Goal: Task Accomplishment & Management: Use online tool/utility

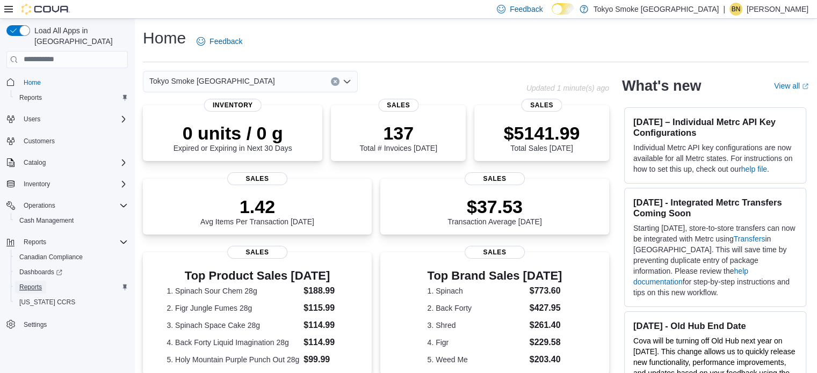
click at [44, 281] on link "Reports" at bounding box center [30, 287] width 31 height 13
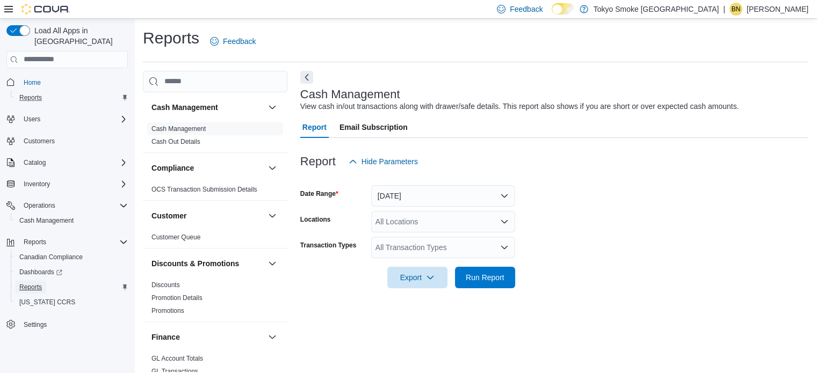
scroll to position [7, 0]
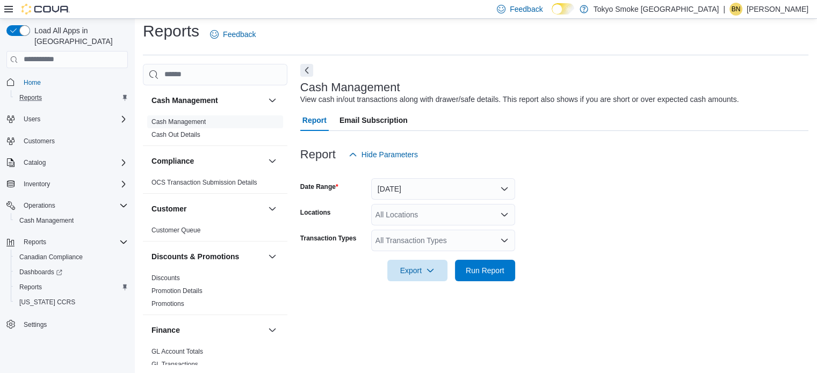
click at [124, 95] on icon "Complex example" at bounding box center [125, 98] width 4 height 6
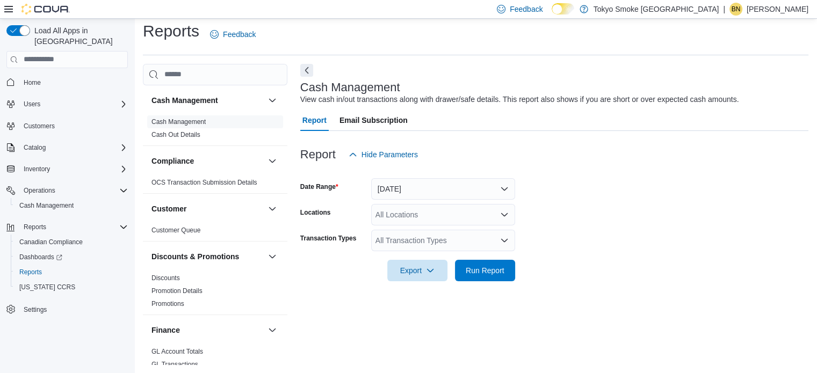
click at [610, 221] on form "Date Range [DATE] Locations All Locations Transaction Types All Transaction Typ…" at bounding box center [554, 223] width 508 height 116
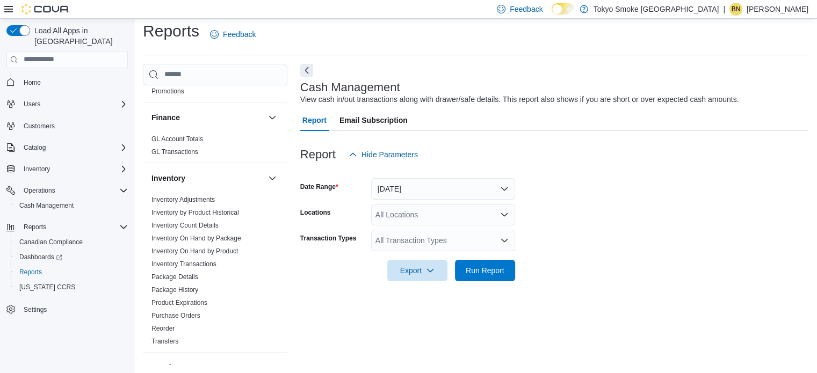
scroll to position [0, 0]
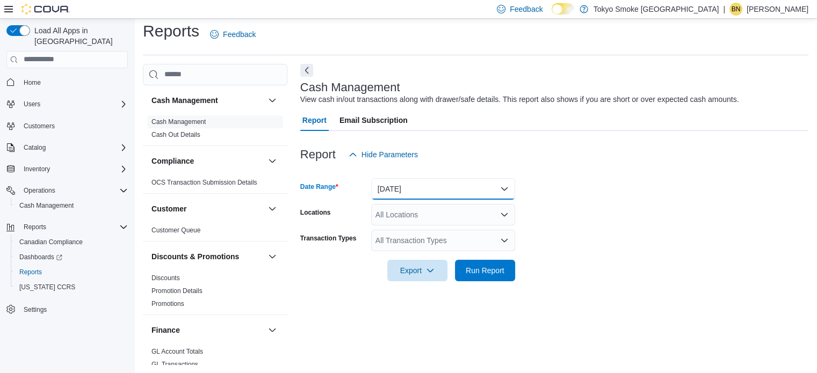
click at [455, 181] on button "[DATE]" at bounding box center [443, 188] width 144 height 21
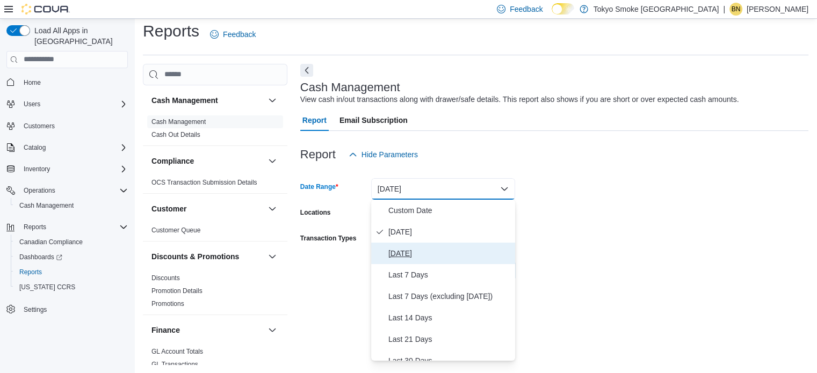
click at [431, 250] on span "[DATE]" at bounding box center [449, 253] width 123 height 13
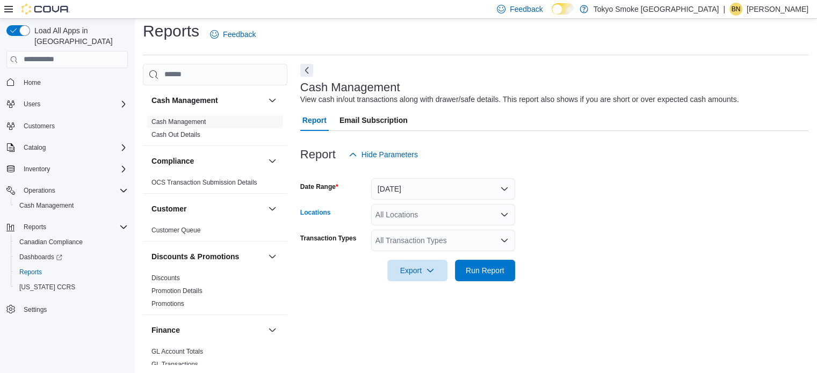
click at [413, 219] on div "All Locations" at bounding box center [443, 214] width 144 height 21
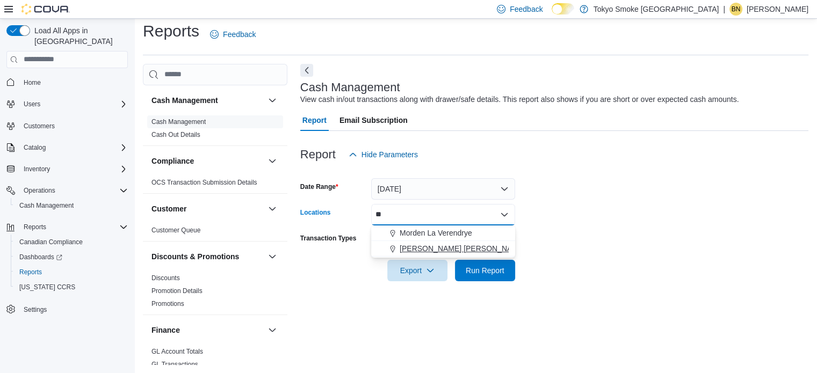
type input "**"
click at [422, 254] on button "[PERSON_NAME] [PERSON_NAME]" at bounding box center [443, 249] width 144 height 16
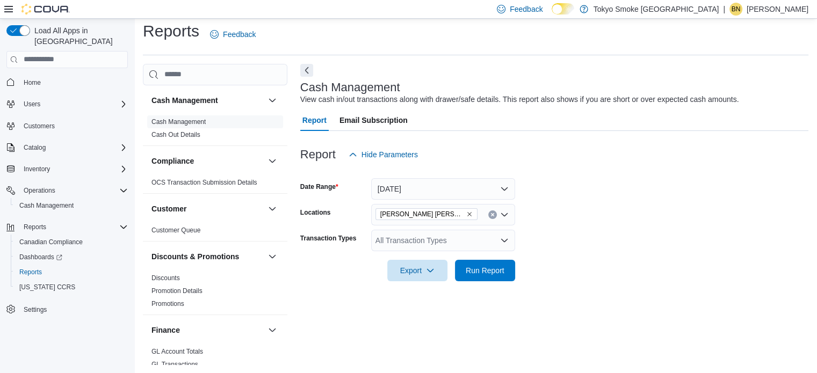
click at [622, 236] on form "Date Range [DATE] Locations [GEOGRAPHIC_DATA] [PERSON_NAME] Transaction Types A…" at bounding box center [554, 223] width 508 height 116
click at [503, 271] on span "Run Report" at bounding box center [485, 270] width 39 height 11
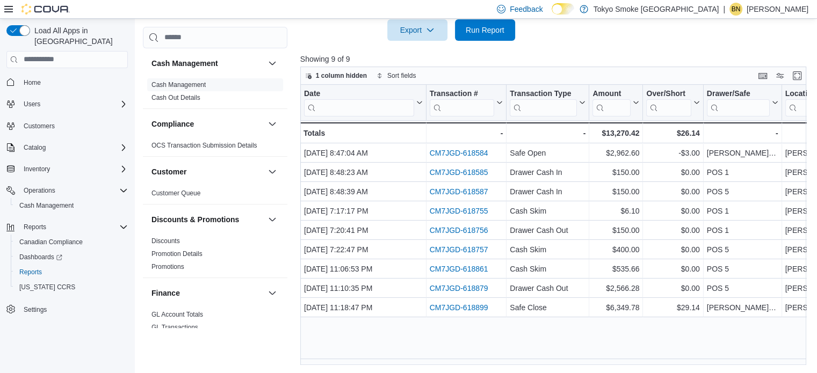
scroll to position [247, 0]
click at [658, 329] on div "Date Click to view column header actions Transaction # Click to view column hea…" at bounding box center [556, 225] width 512 height 281
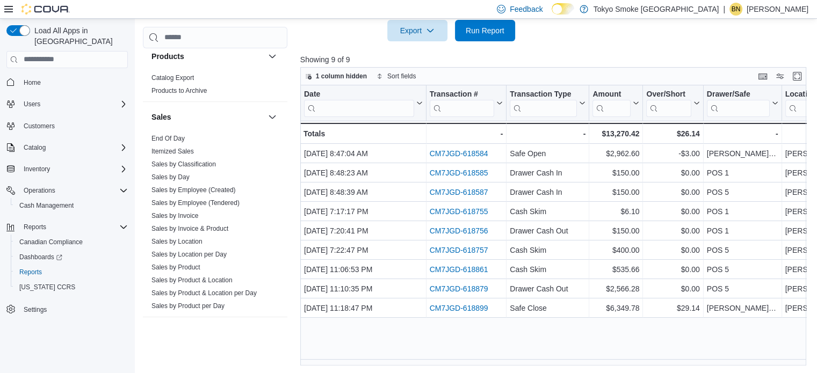
scroll to position [703, 0]
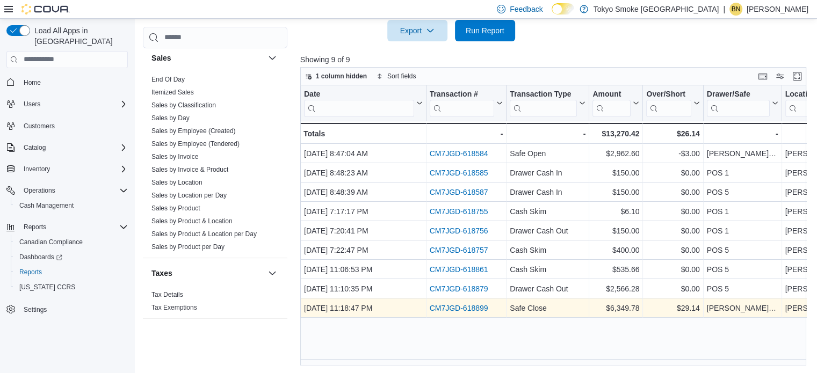
click at [470, 304] on link "CM7JGD-618899" at bounding box center [458, 308] width 59 height 9
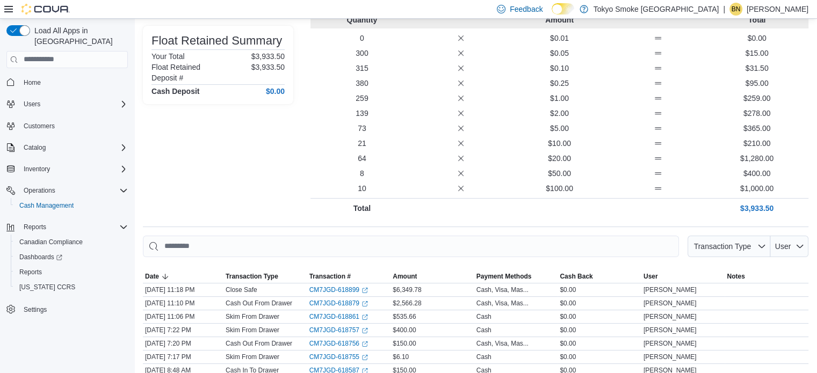
scroll to position [250, 0]
